Goal: Task Accomplishment & Management: Manage account settings

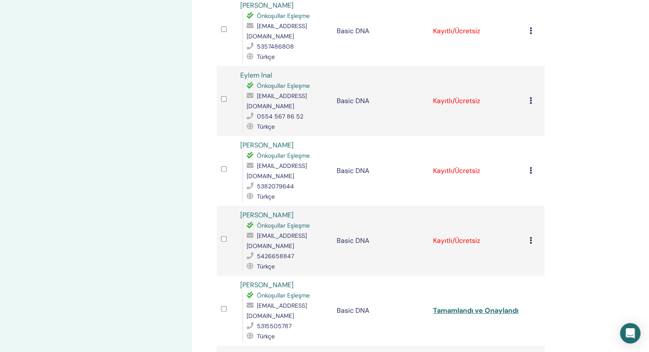
scroll to position [299, 0]
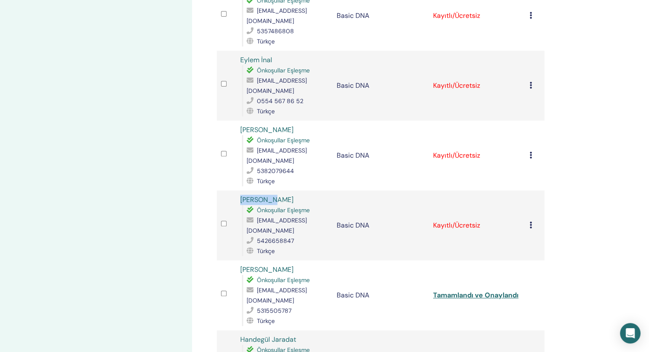
drag, startPoint x: 277, startPoint y: 145, endPoint x: 233, endPoint y: 144, distance: 44.8
click at [233, 191] on tr "Berna Ada Önkoşullar Eşleşme bernaa.ada@hotmail.com 5426658847 Türkçe Basic DNA…" at bounding box center [381, 226] width 328 height 70
copy tr "[PERSON_NAME]"
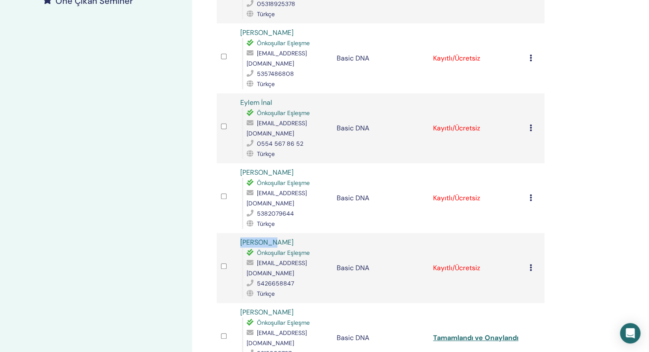
drag, startPoint x: 310, startPoint y: 127, endPoint x: 230, endPoint y: 124, distance: 79.8
click at [230, 163] on tr "NİLAY YAVUZ DURSUN Önkoşullar Eşleşme nilay3adim@gmail.com 5382079644 Türkçe Ba…" at bounding box center [381, 198] width 328 height 70
copy tr "[PERSON_NAME]"
click at [531, 265] on icon at bounding box center [530, 268] width 3 height 7
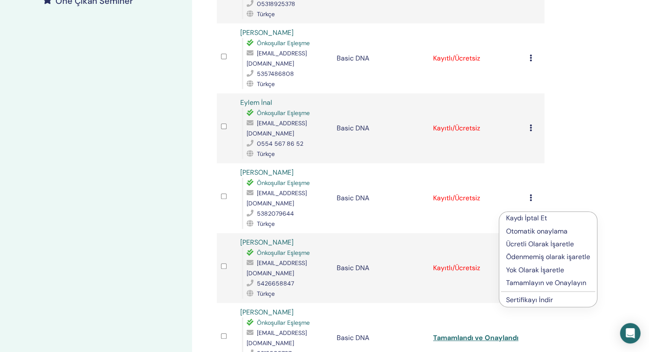
click at [539, 284] on p "Tamamlayın ve Onaylayın" at bounding box center [548, 283] width 84 height 10
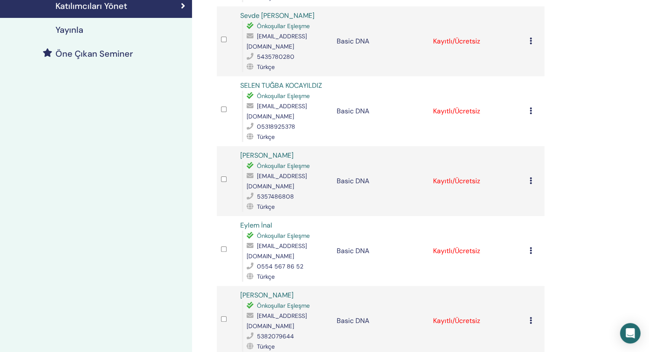
scroll to position [246, 0]
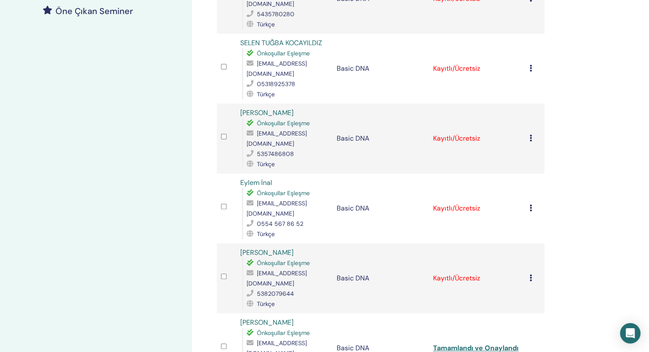
click at [532, 273] on div "Kaydı İptal Et Otomatik onaylama Ücretli Olarak İşaretle Ödenmemiş olarak işare…" at bounding box center [534, 278] width 11 height 10
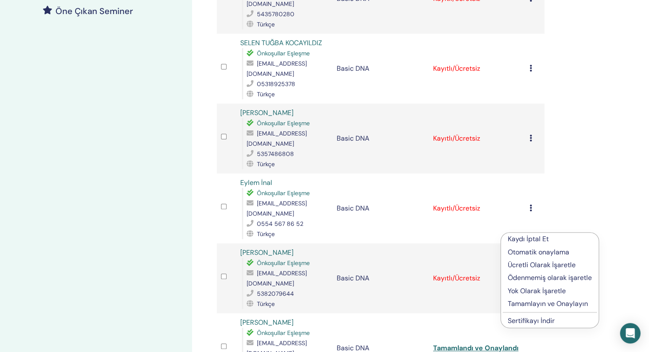
click at [540, 303] on p "Tamamlayın ve Onaylayın" at bounding box center [550, 304] width 84 height 10
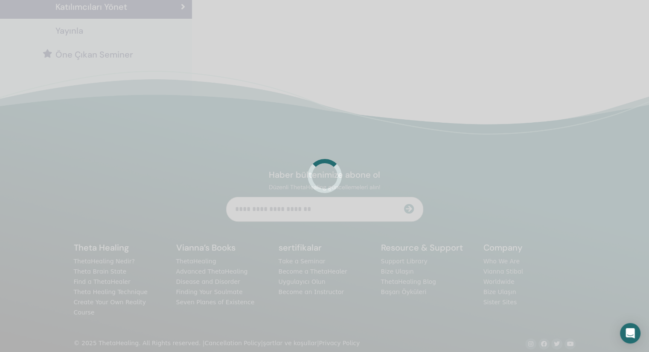
scroll to position [203, 0]
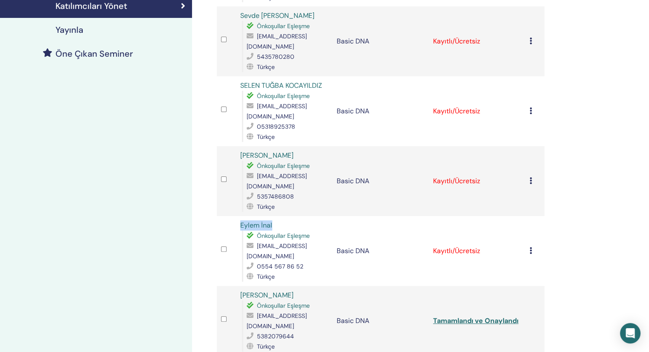
drag, startPoint x: 254, startPoint y: 191, endPoint x: 217, endPoint y: 188, distance: 36.8
click at [217, 216] on tr "Eylem İnal Önkoşullar Eşleşme eylos332753@gmail.com 0554 567 86 52 Türkçe Basic…" at bounding box center [381, 251] width 328 height 70
click at [529, 247] on icon at bounding box center [530, 250] width 3 height 7
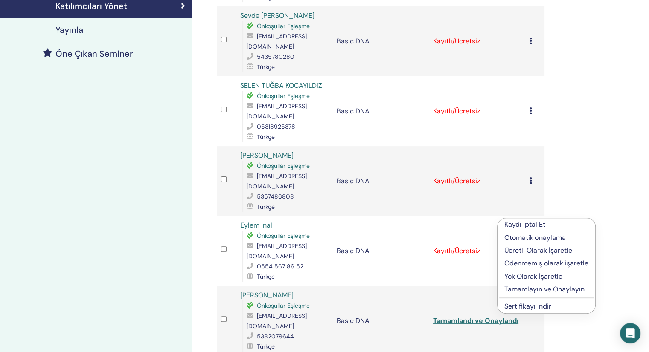
click at [528, 288] on p "Tamamlayın ve Onaylayın" at bounding box center [546, 290] width 84 height 10
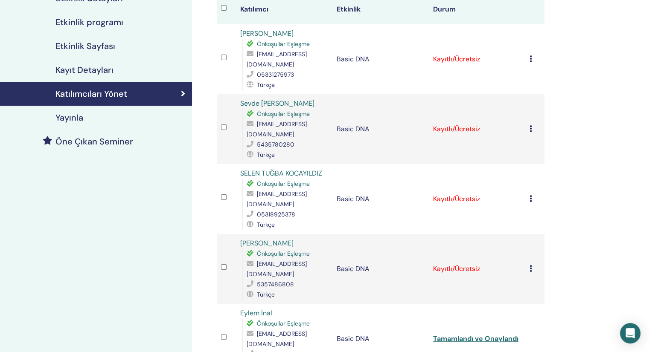
scroll to position [128, 0]
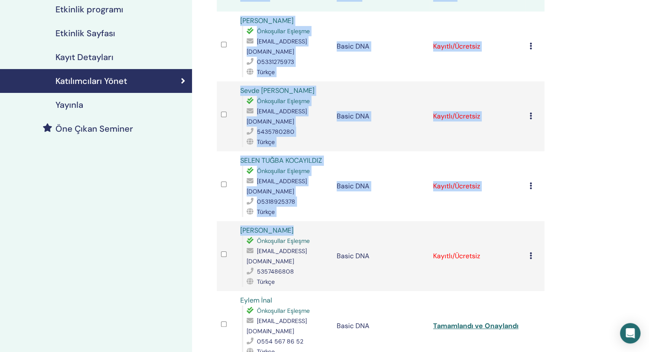
drag, startPoint x: 285, startPoint y: 209, endPoint x: 216, endPoint y: 204, distance: 69.3
click at [281, 226] on div "Nelli Agbulut Önkoşullar Eşleşme nelliagbulut@gmail.com 5357486808 Türkçe" at bounding box center [284, 256] width 88 height 61
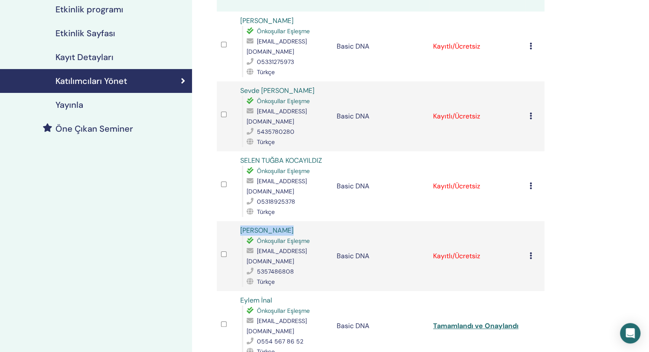
drag, startPoint x: 238, startPoint y: 206, endPoint x: 232, endPoint y: 205, distance: 6.5
click at [232, 221] on tr "Nelli Agbulut Önkoşullar Eşleşme nelliagbulut@gmail.com 5357486808 Türkçe Basic…" at bounding box center [381, 256] width 328 height 70
copy tr "[PERSON_NAME]"
click at [532, 253] on icon at bounding box center [530, 256] width 3 height 7
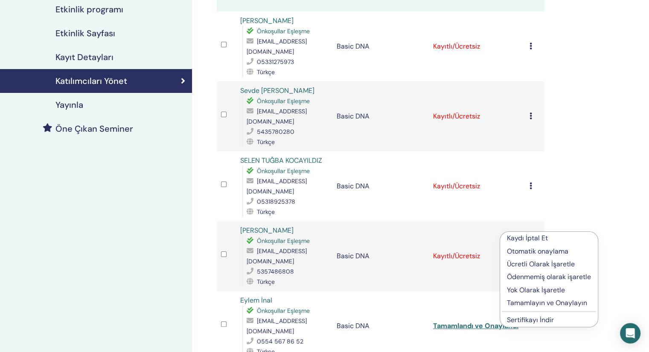
click at [534, 300] on p "Tamamlayın ve Onaylayın" at bounding box center [549, 303] width 84 height 10
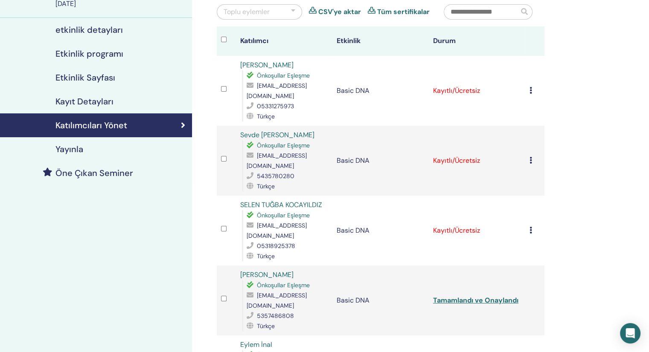
scroll to position [85, 0]
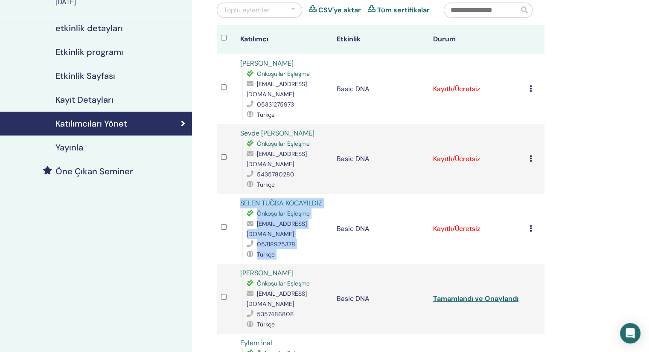
drag, startPoint x: 334, startPoint y: 191, endPoint x: 239, endPoint y: 191, distance: 94.3
click at [239, 194] on tr "SELEN TUĞBA KOCAYILDIZ Önkoşullar Eşleşme sln.kcyldz@gmail.com 05318925378 Türk…" at bounding box center [381, 229] width 328 height 70
click at [328, 198] on td "SELEN TUĞBA KOCAYILDIZ Önkoşullar Eşleşme sln.kcyldz@gmail.com 05318925378 Türk…" at bounding box center [284, 229] width 96 height 70
drag, startPoint x: 328, startPoint y: 189, endPoint x: 238, endPoint y: 187, distance: 90.0
click at [238, 194] on td "SELEN TUĞBA KOCAYILDIZ Önkoşullar Eşleşme sln.kcyldz@gmail.com 05318925378 Türk…" at bounding box center [284, 229] width 96 height 70
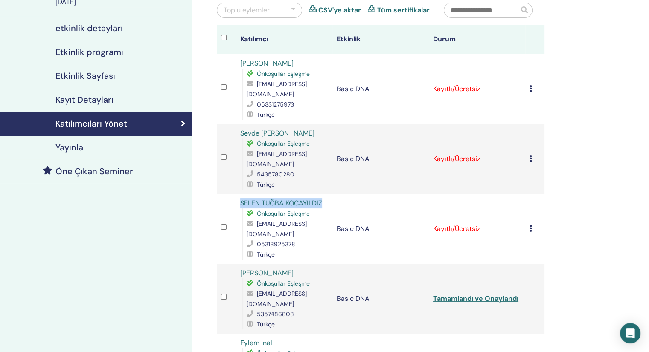
copy link "SELEN TUĞBA KOCAYILDIZ"
click at [528, 214] on td "Kaydı İptal Et Otomatik onaylama Ücretli Olarak İşaretle Ödenmemiş olarak işare…" at bounding box center [534, 229] width 19 height 70
click at [529, 225] on icon at bounding box center [530, 228] width 3 height 7
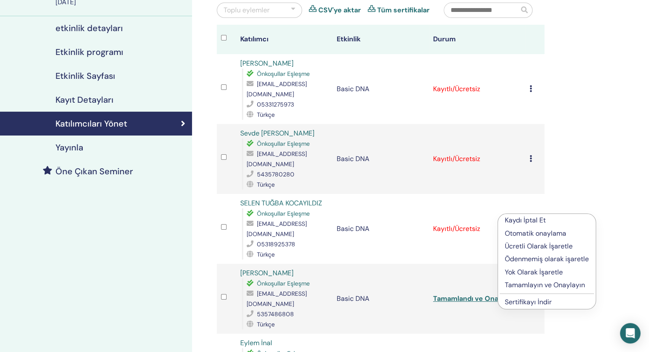
click at [531, 285] on p "Tamamlayın ve Onaylayın" at bounding box center [547, 285] width 84 height 10
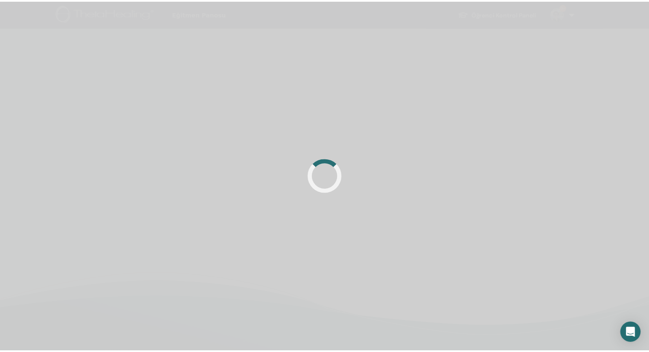
scroll to position [85, 0]
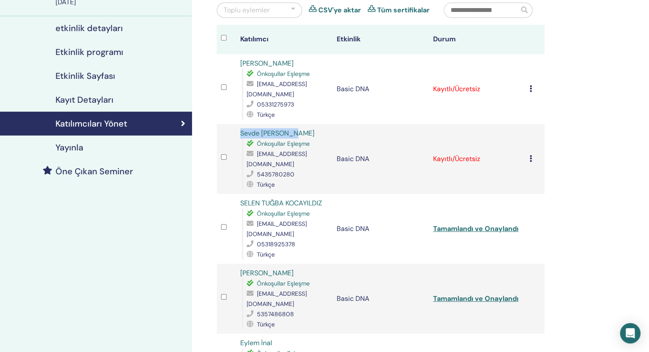
drag, startPoint x: 303, startPoint y: 131, endPoint x: 237, endPoint y: 129, distance: 66.6
click at [237, 129] on td "Sevde [PERSON_NAME] Eşleşme [EMAIL_ADDRESS][DOMAIN_NAME] 5435780280 Türkçe" at bounding box center [284, 159] width 96 height 70
copy link "Sevde [PERSON_NAME]"
click at [531, 155] on icon at bounding box center [530, 158] width 3 height 7
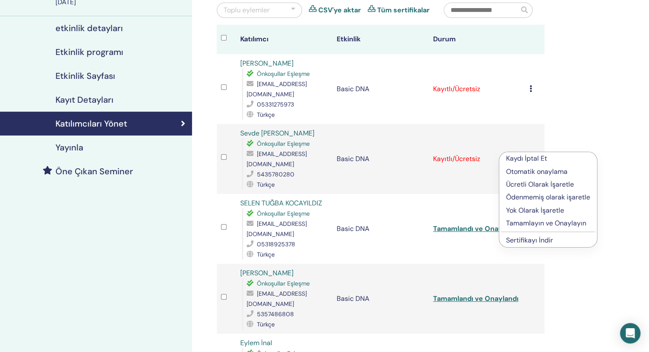
click at [531, 225] on p "Tamamlayın ve Onaylayın" at bounding box center [548, 223] width 84 height 10
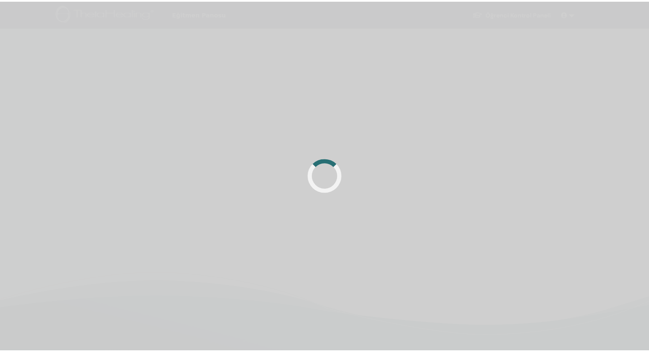
scroll to position [85, 0]
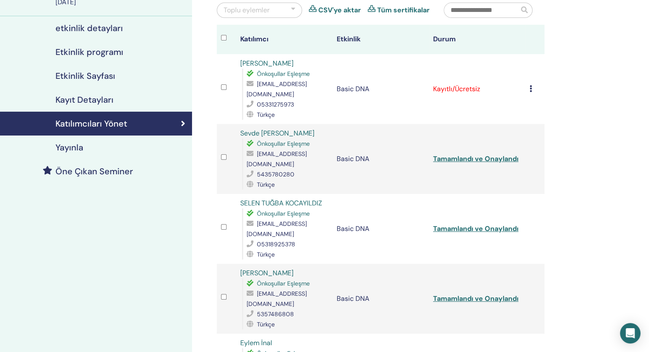
click at [535, 89] on div "Kaydı İptal Et Otomatik onaylama Ücretli Olarak İşaretle Ödenmemiş olarak işare…" at bounding box center [534, 89] width 11 height 10
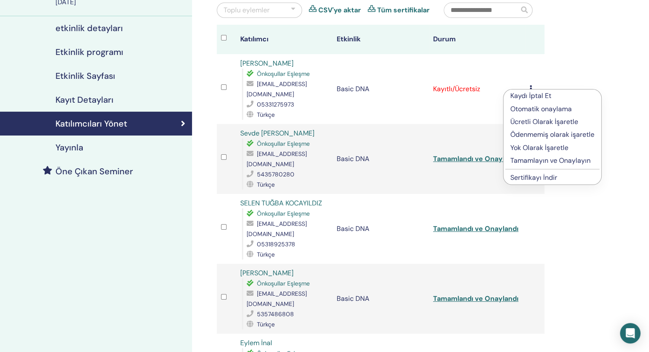
click at [544, 159] on p "Tamamlayın ve Onaylayın" at bounding box center [552, 161] width 84 height 10
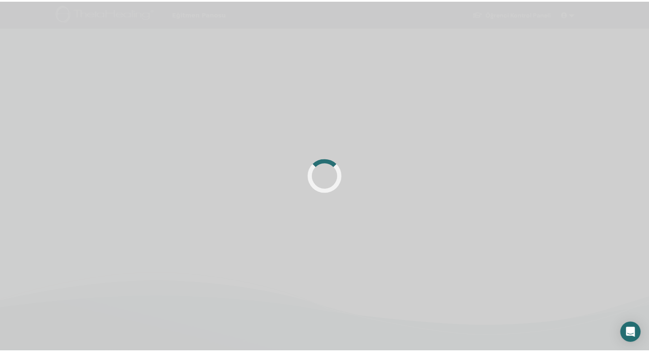
scroll to position [85, 0]
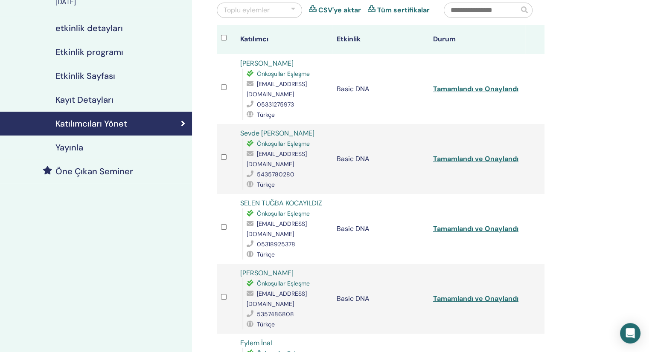
drag, startPoint x: 295, startPoint y: 61, endPoint x: 239, endPoint y: 60, distance: 55.9
click at [239, 60] on td "Remziye Karaca Önkoşullar Eşleşme remziyekaraca111@gmail.com 05331275973 Türkçe" at bounding box center [284, 89] width 96 height 70
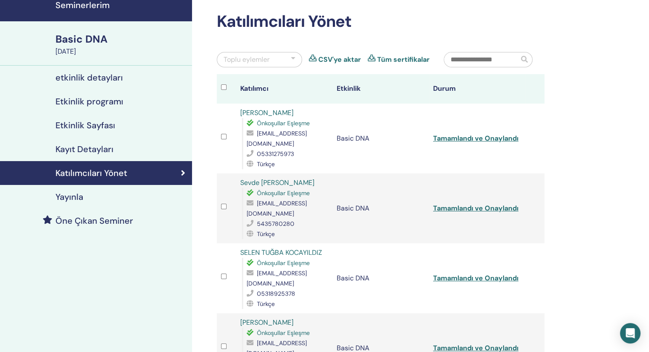
scroll to position [0, 0]
